Goal: Find specific page/section: Find specific page/section

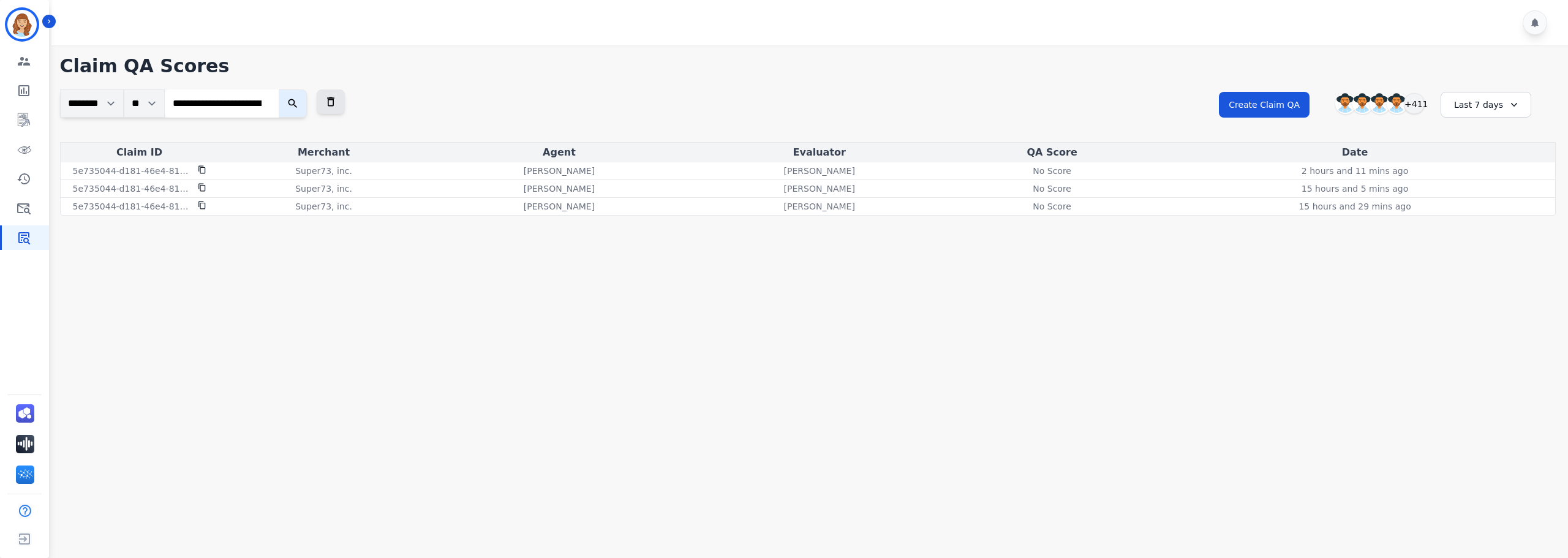
click at [226, 106] on input "**********" at bounding box center [221, 104] width 114 height 29
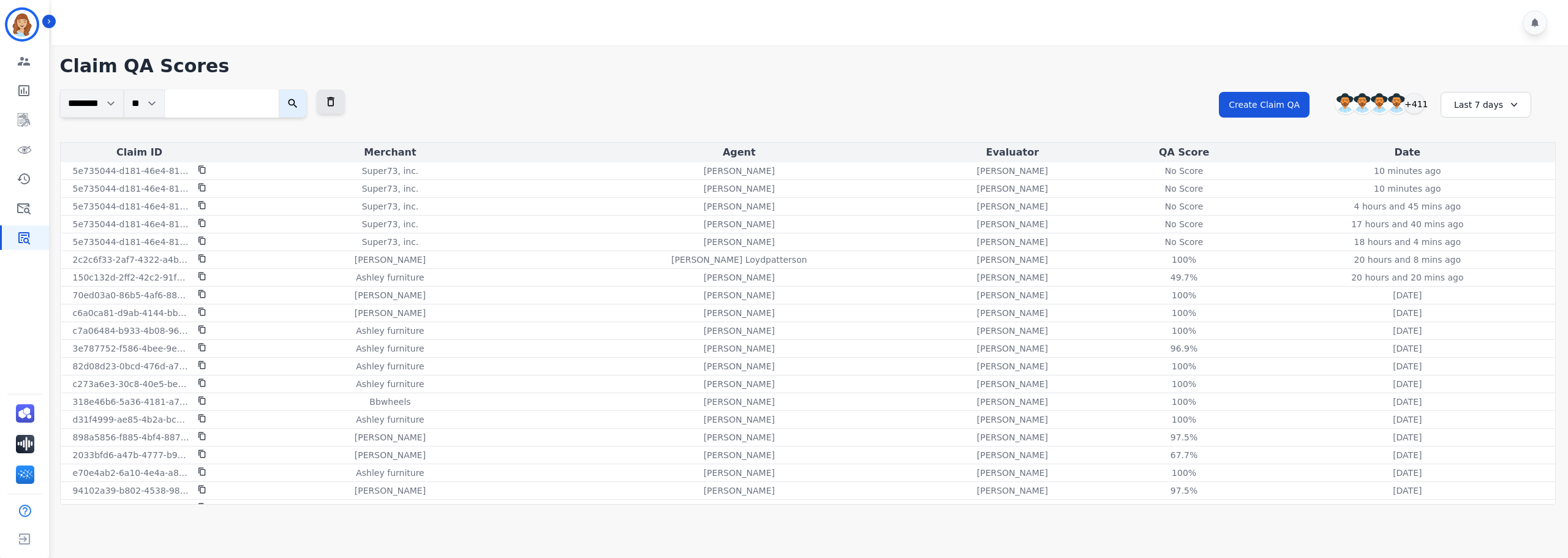
click at [214, 98] on input "search" at bounding box center [221, 104] width 114 height 29
paste input "**********"
type input "**********"
click at [305, 104] on icon "submit" at bounding box center [305, 104] width 13 height 12
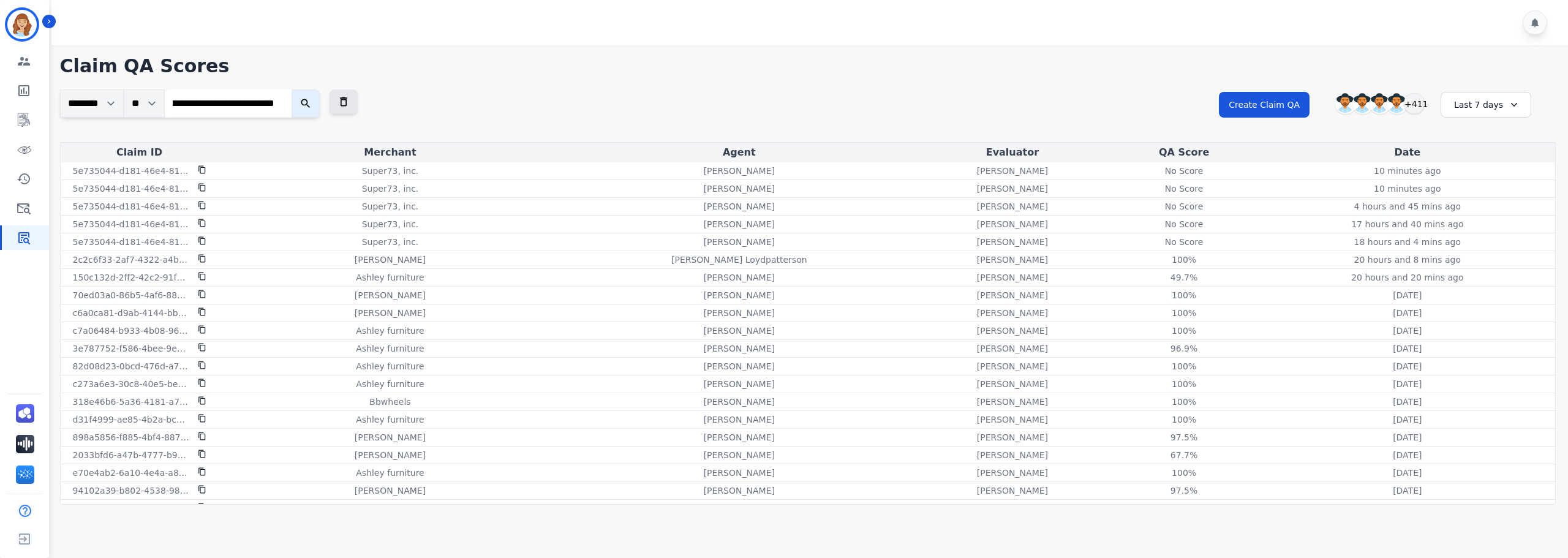
scroll to position [0, 0]
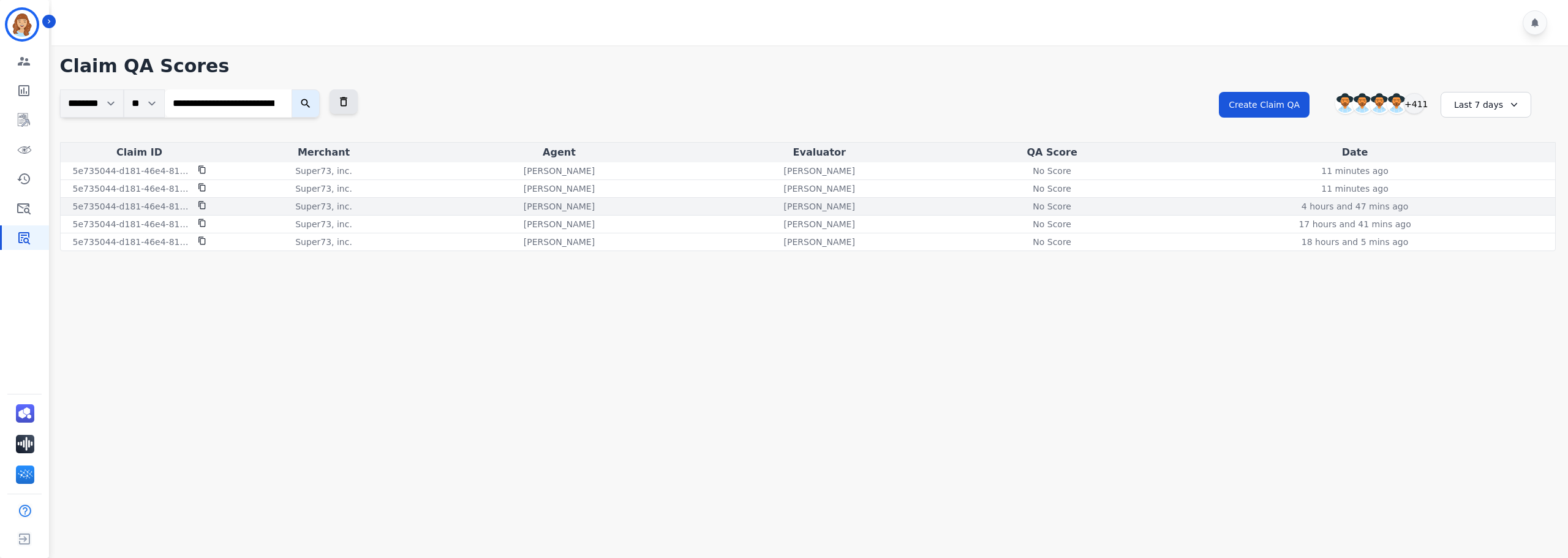
click at [1053, 208] on div "No Score" at bounding box center [1052, 206] width 55 height 12
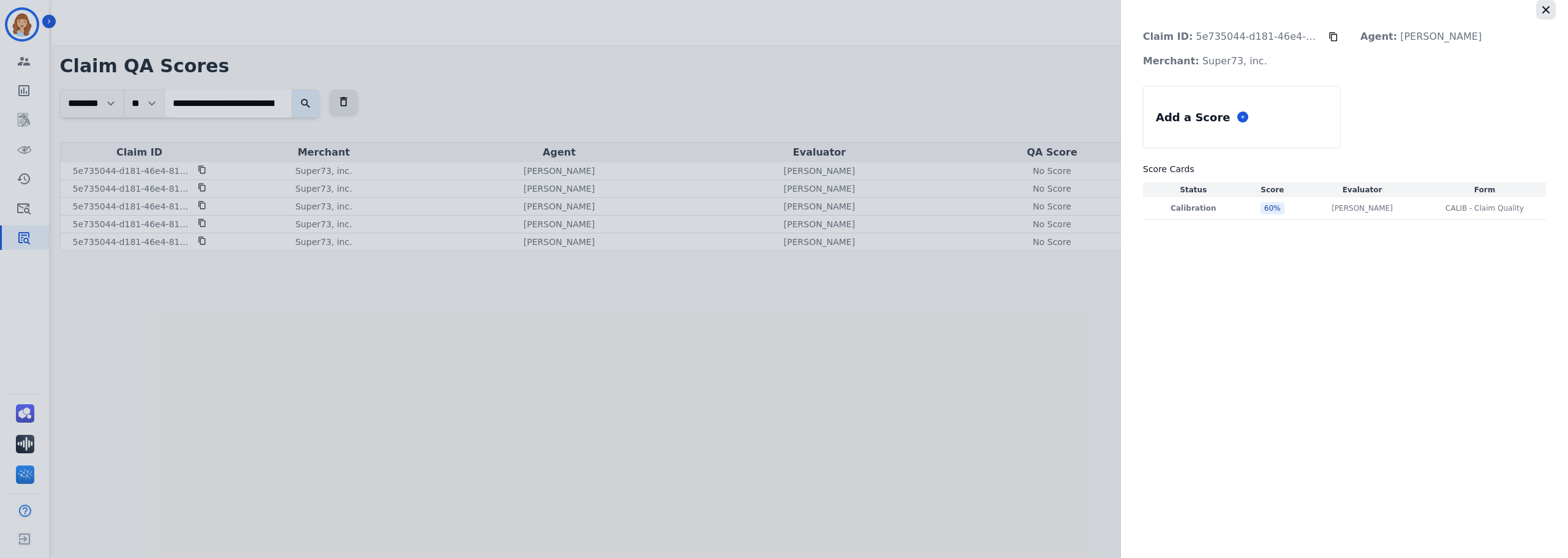
click at [1550, 11] on icon "button" at bounding box center [1546, 10] width 13 height 12
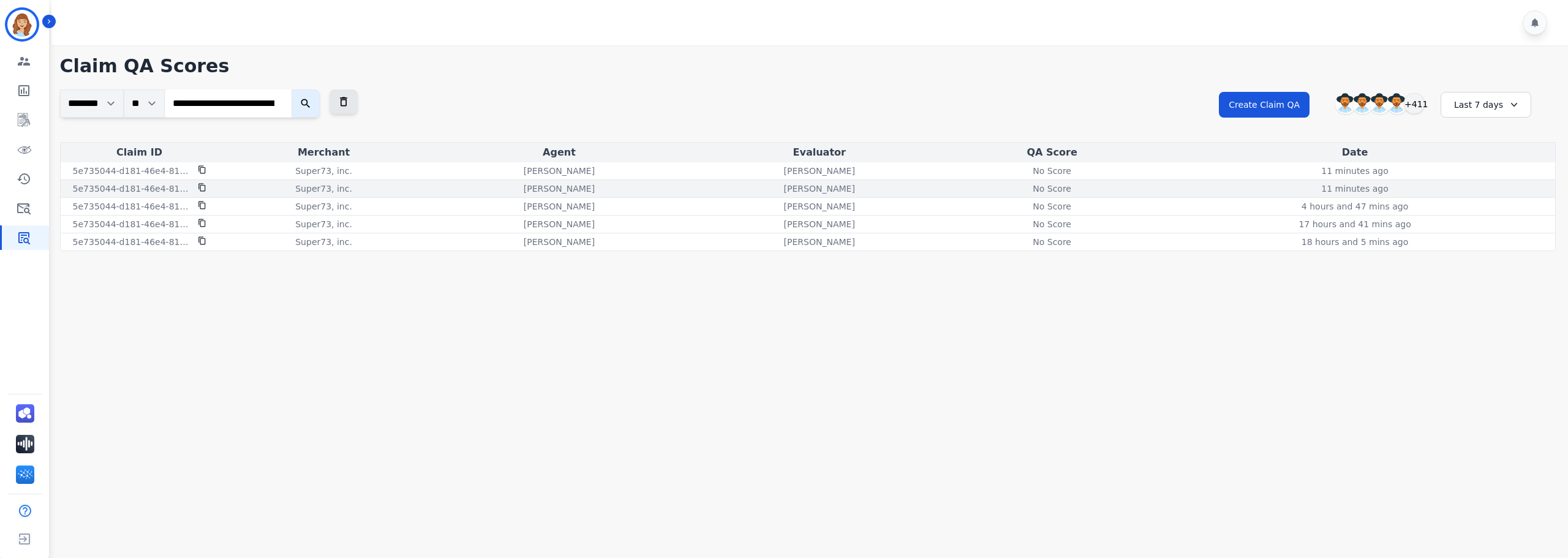
click at [1063, 188] on div "No Score" at bounding box center [1052, 188] width 55 height 12
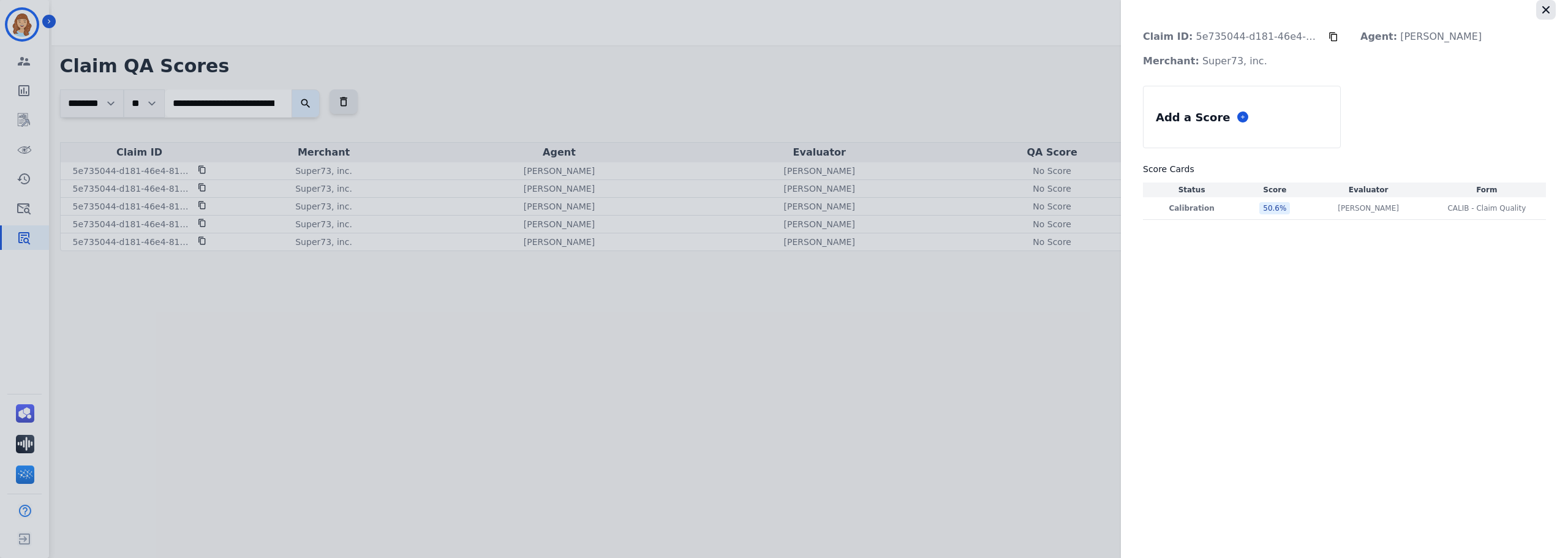
click at [1550, 12] on icon "button" at bounding box center [1546, 10] width 13 height 12
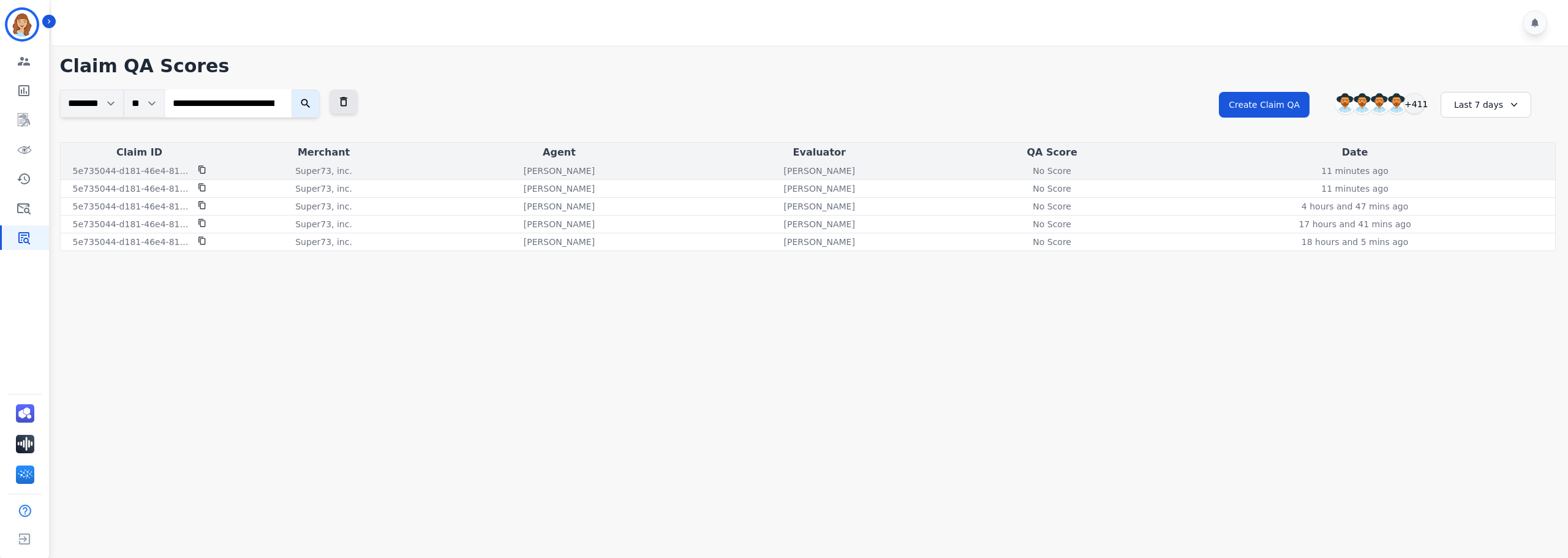
click at [1063, 169] on div "No Score" at bounding box center [1052, 171] width 55 height 12
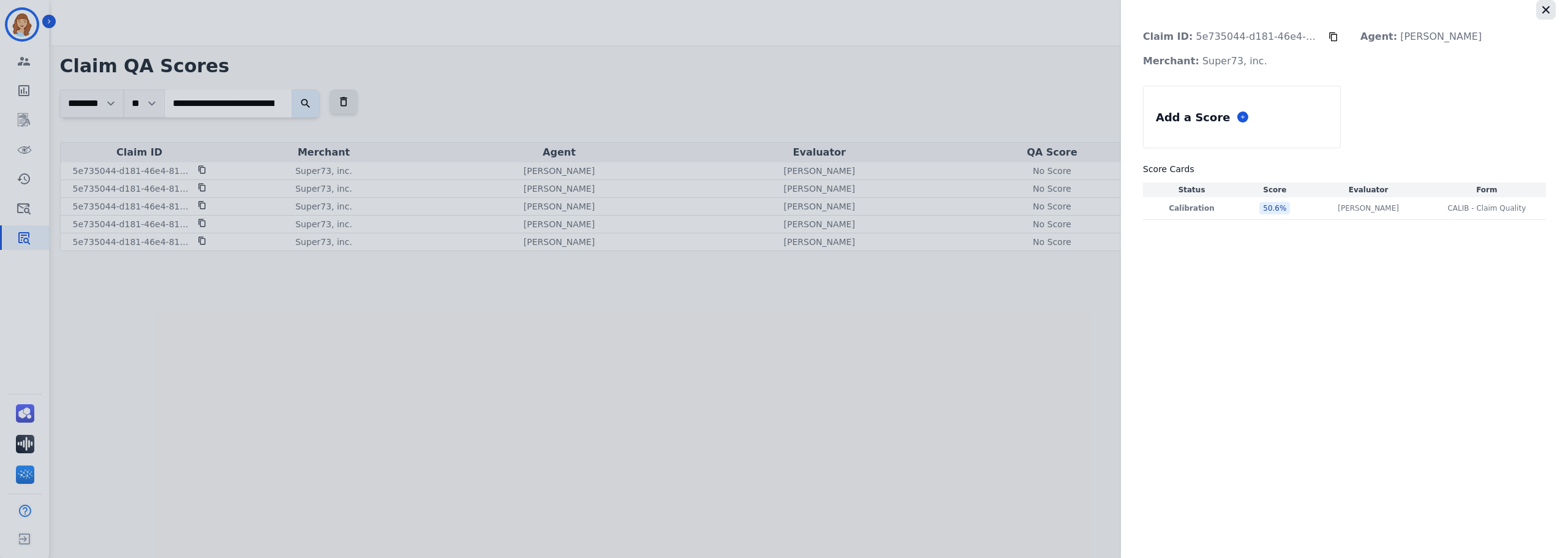
click at [1550, 15] on icon "button" at bounding box center [1546, 10] width 13 height 12
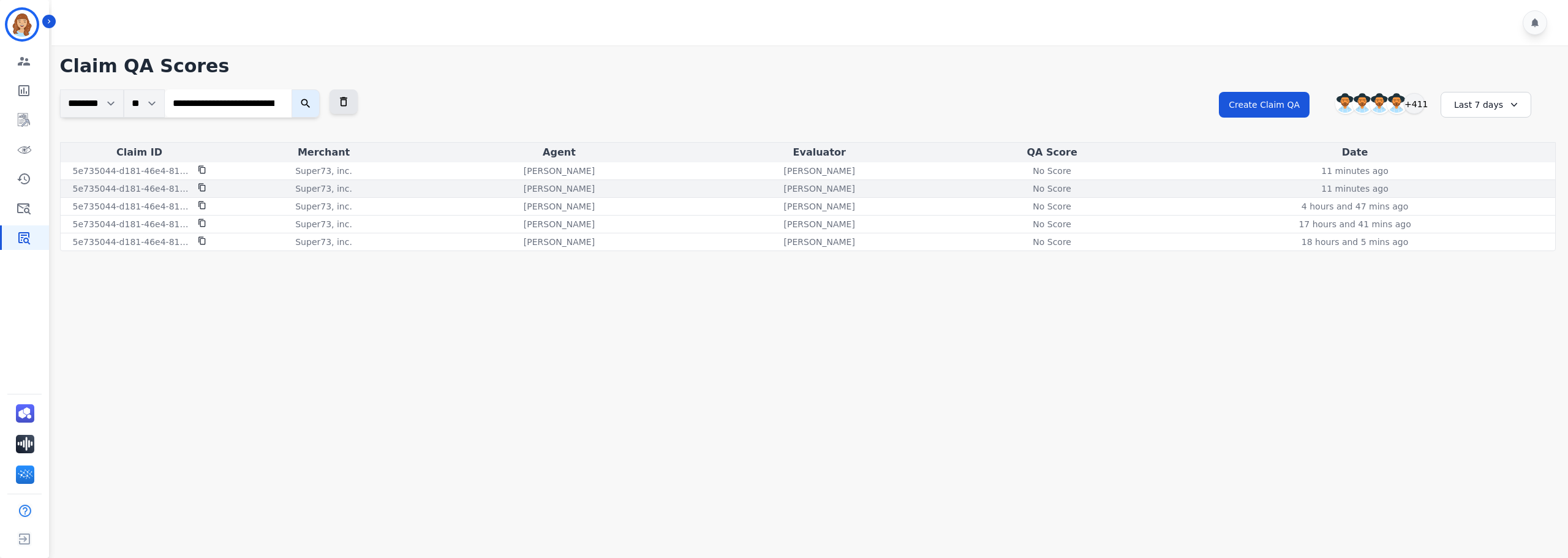
click at [1060, 187] on div "No Score" at bounding box center [1052, 188] width 55 height 12
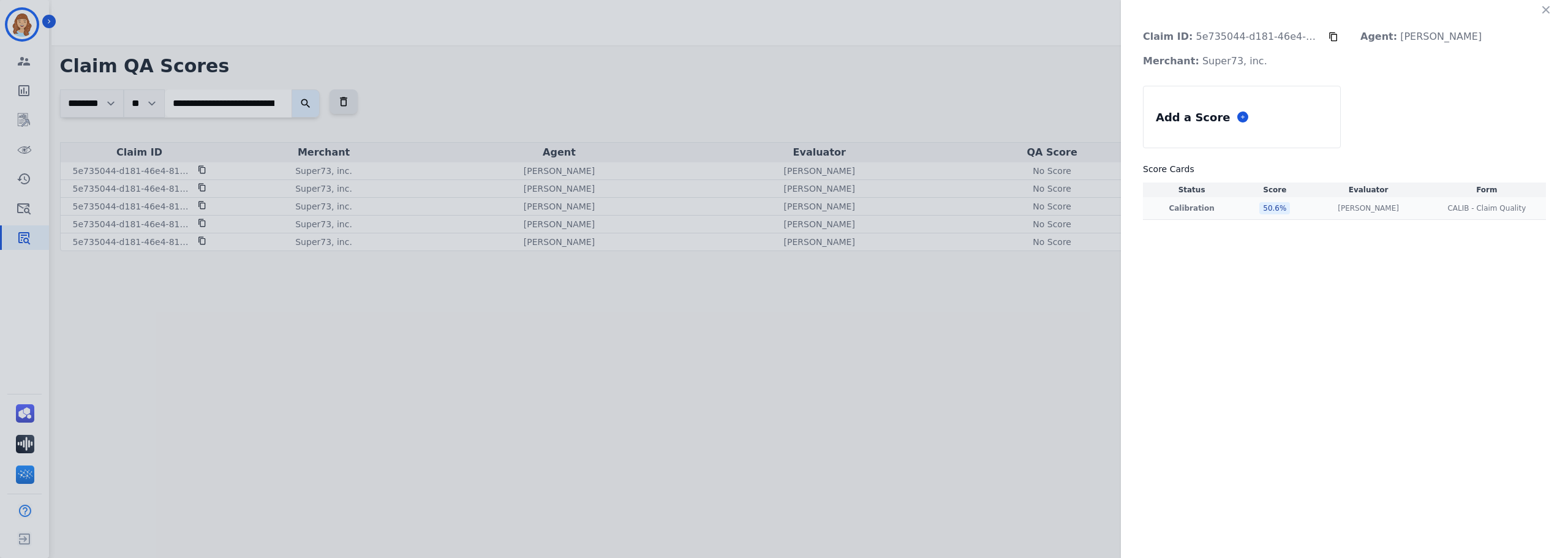
click at [1265, 208] on div "50.6 %" at bounding box center [1274, 208] width 30 height 12
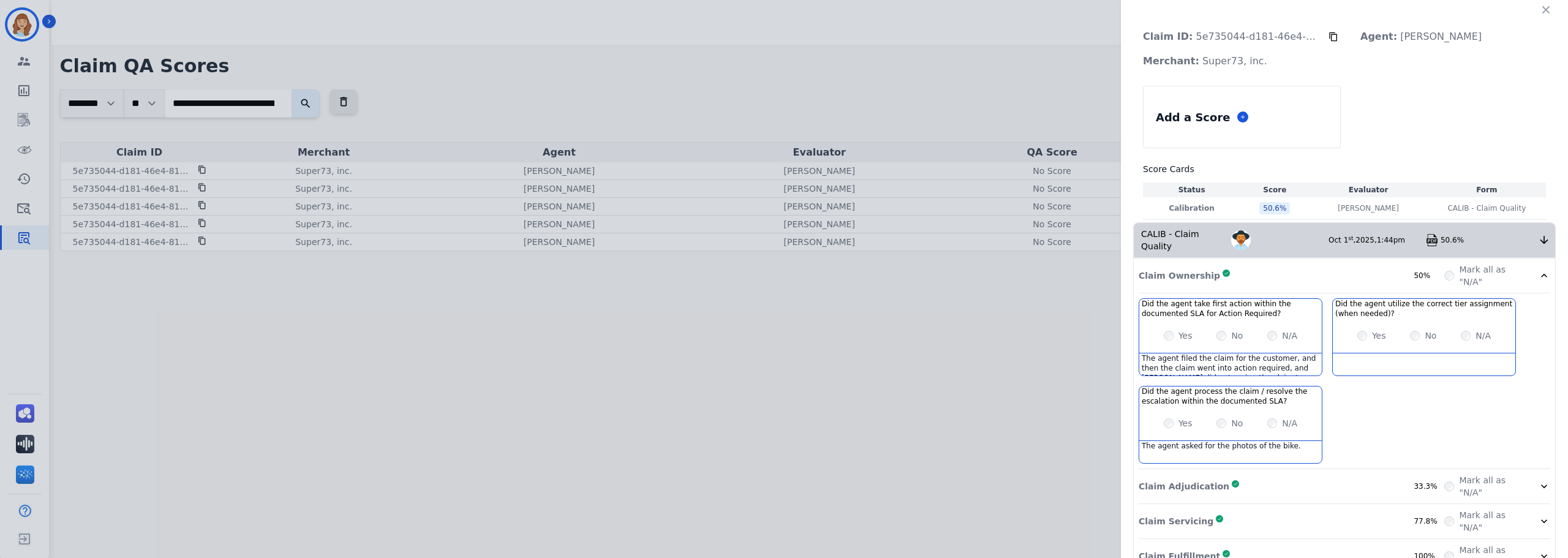
click at [1427, 234] on img at bounding box center [1432, 240] width 13 height 12
drag, startPoint x: 1545, startPoint y: 10, endPoint x: 1520, endPoint y: 34, distance: 34.7
click at [1545, 10] on icon "button" at bounding box center [1546, 10] width 13 height 12
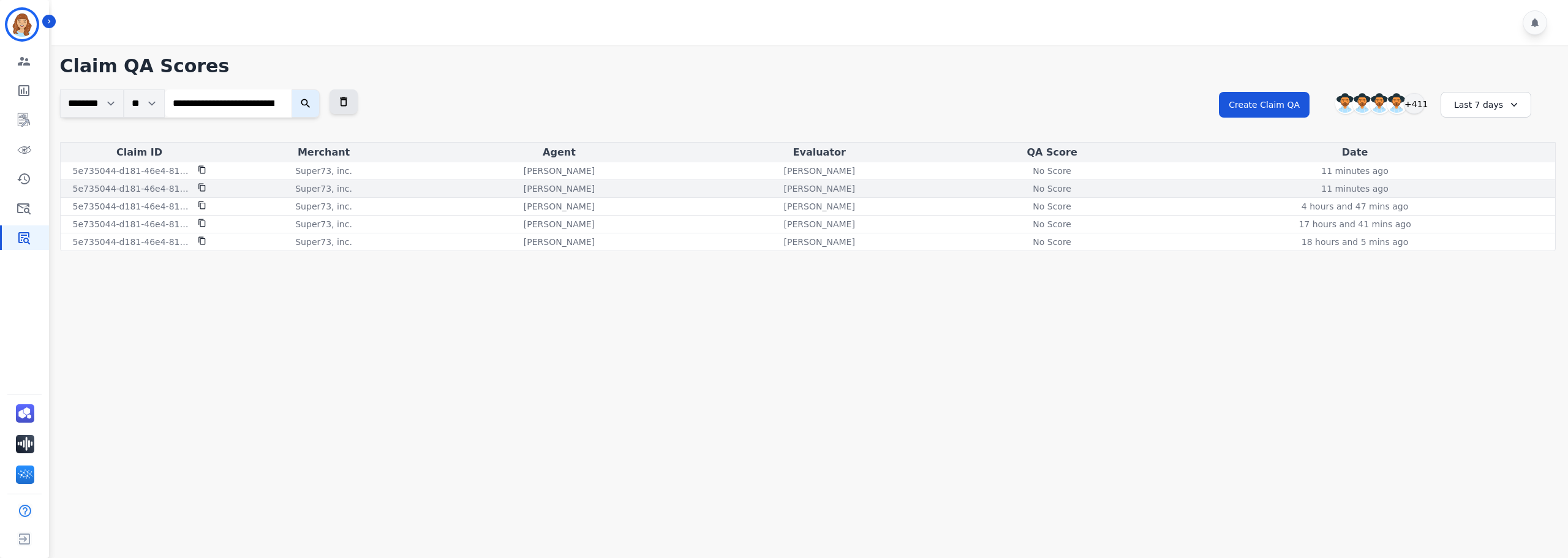
click at [1080, 194] on div "No Score" at bounding box center [1052, 188] width 55 height 12
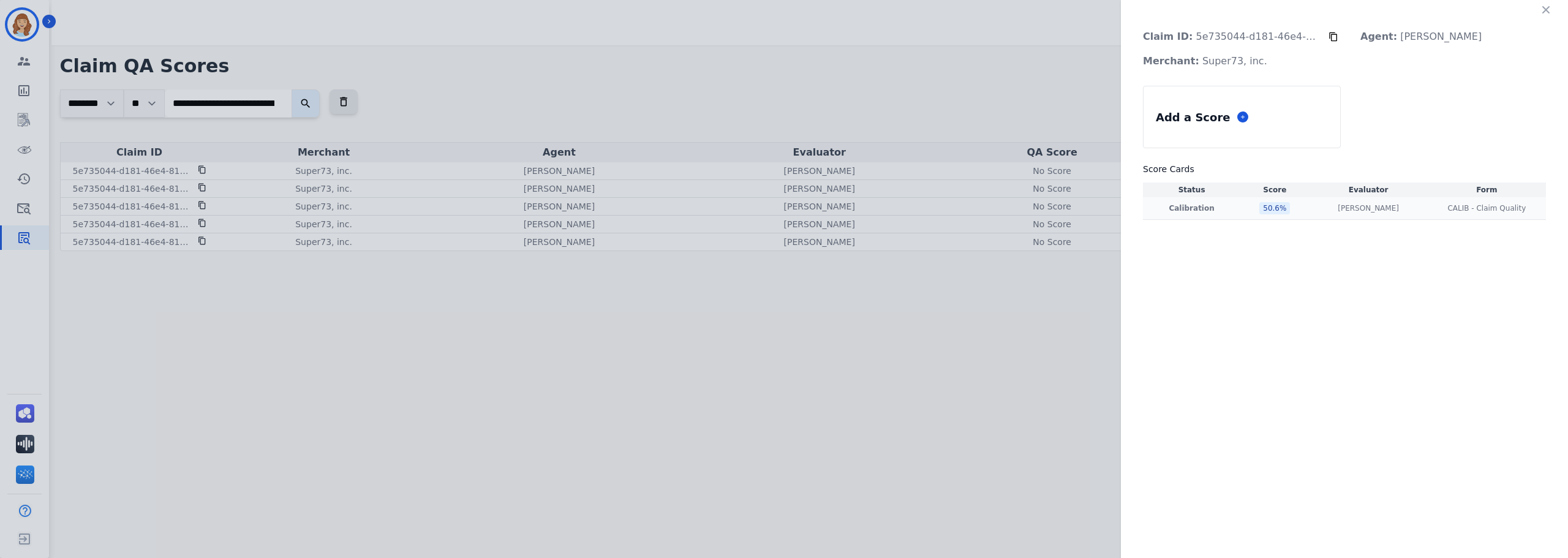
click at [1269, 211] on div "50.6 %" at bounding box center [1274, 208] width 30 height 12
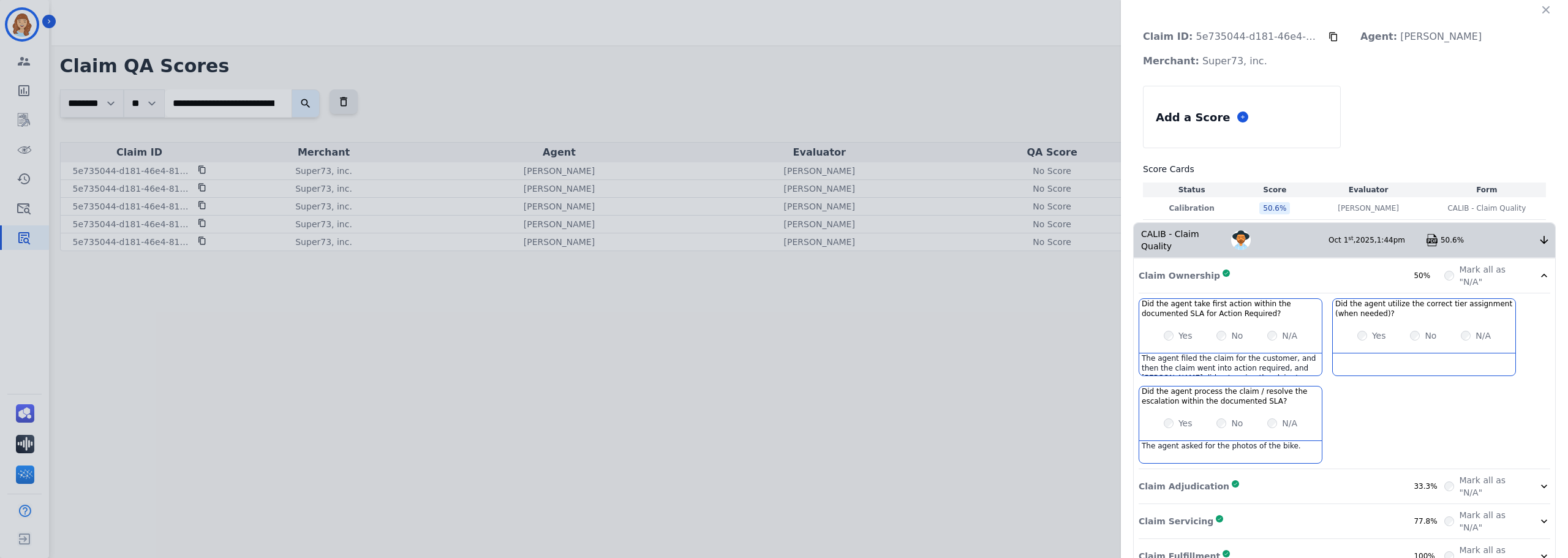
click at [1430, 237] on img at bounding box center [1432, 240] width 13 height 12
click at [1539, 13] on icon "button" at bounding box center [1546, 10] width 13 height 12
